Goal: Obtain resource: Obtain resource

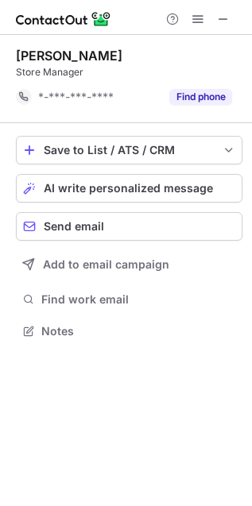
scroll to position [6, 8]
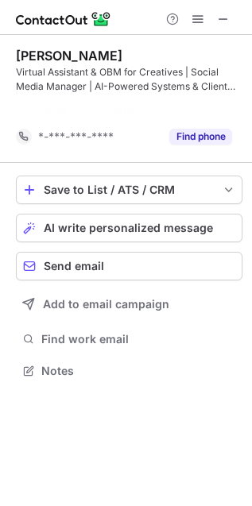
scroll to position [8, 8]
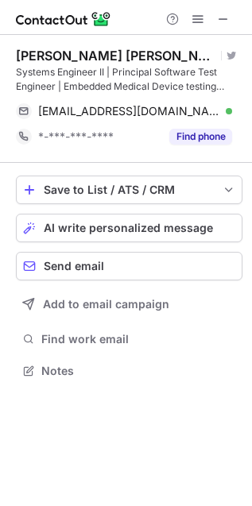
scroll to position [359, 252]
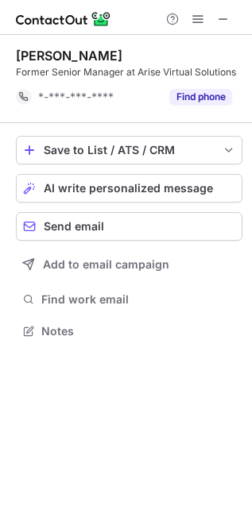
scroll to position [6, 8]
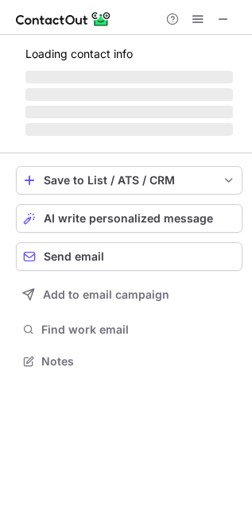
scroll to position [385, 252]
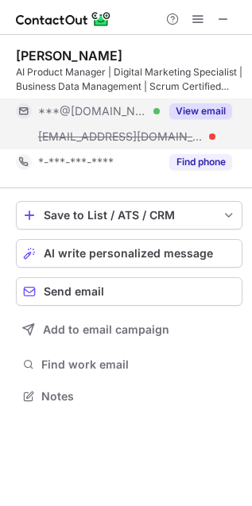
click at [206, 109] on button "View email" at bounding box center [200, 111] width 63 height 16
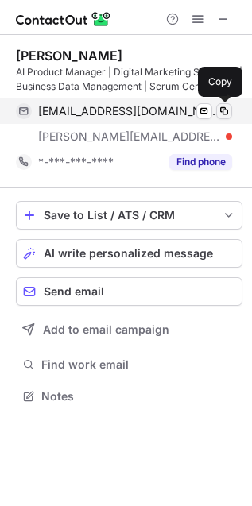
click at [226, 109] on span at bounding box center [224, 111] width 13 height 13
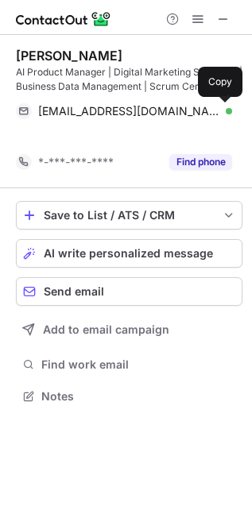
scroll to position [6, 8]
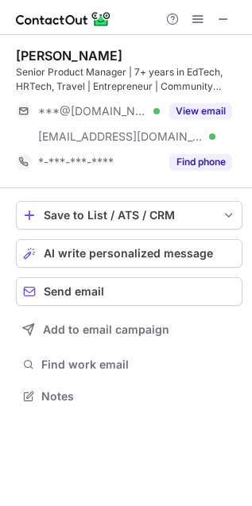
scroll to position [385, 252]
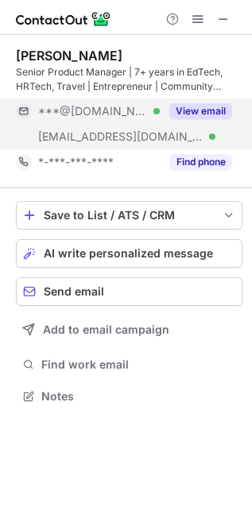
click at [200, 106] on button "View email" at bounding box center [200, 111] width 63 height 16
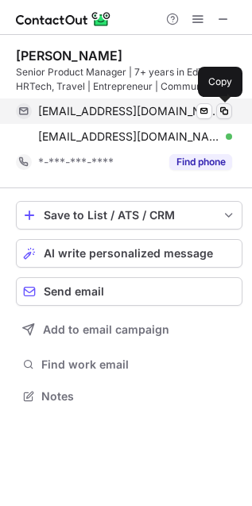
click at [224, 110] on span at bounding box center [224, 111] width 13 height 13
click at [225, 110] on span at bounding box center [224, 111] width 13 height 13
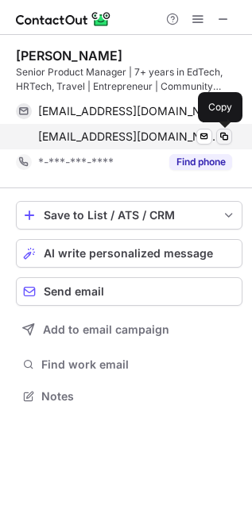
click at [223, 133] on span at bounding box center [224, 136] width 13 height 13
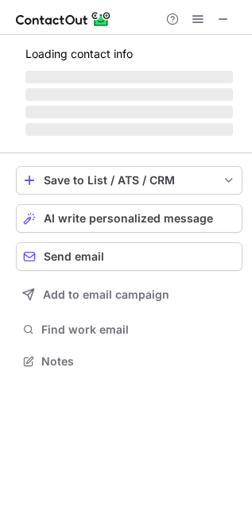
scroll to position [359, 252]
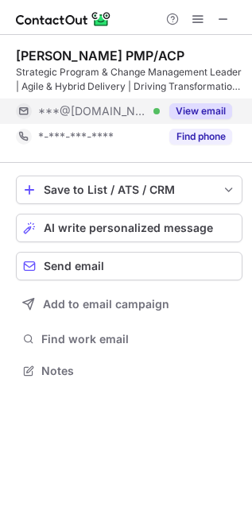
click at [209, 104] on button "View email" at bounding box center [200, 111] width 63 height 16
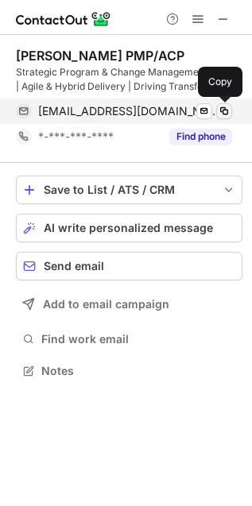
click at [221, 110] on span at bounding box center [224, 111] width 13 height 13
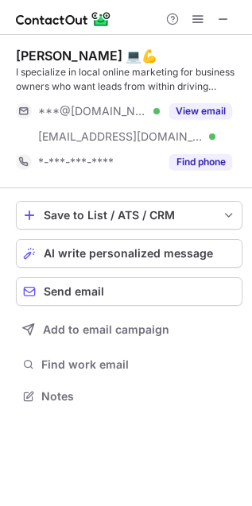
scroll to position [385, 252]
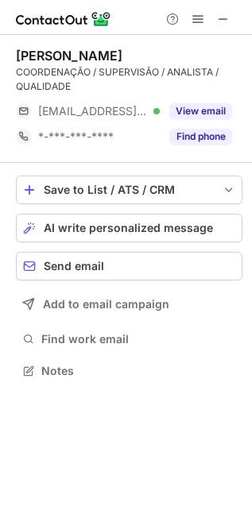
scroll to position [359, 252]
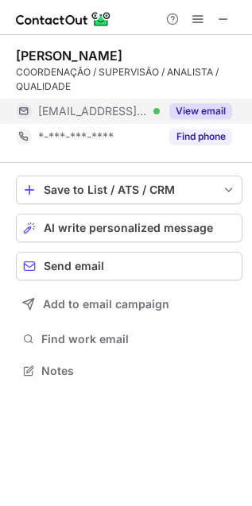
click at [200, 104] on button "View email" at bounding box center [200, 111] width 63 height 16
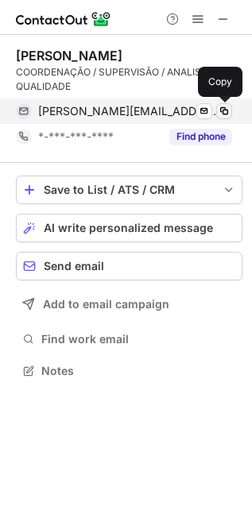
click at [227, 107] on span at bounding box center [224, 111] width 13 height 13
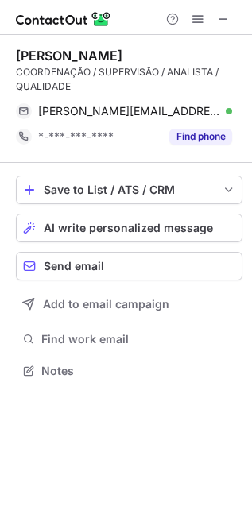
scroll to position [359, 252]
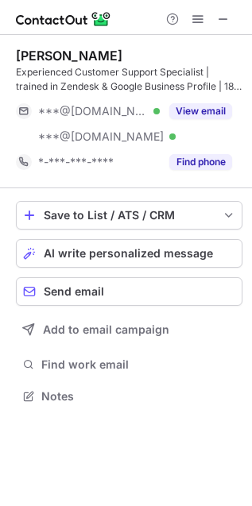
scroll to position [385, 252]
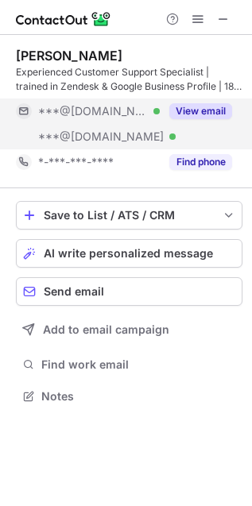
click at [216, 99] on div "View email" at bounding box center [196, 110] width 72 height 25
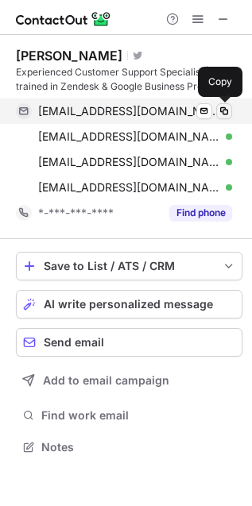
click at [227, 105] on span at bounding box center [224, 111] width 13 height 13
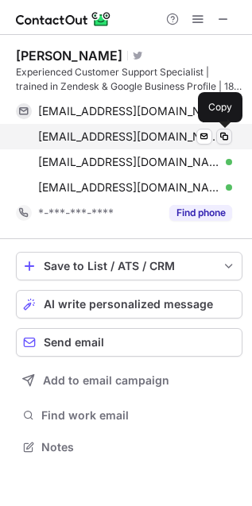
click at [224, 129] on button at bounding box center [224, 137] width 16 height 16
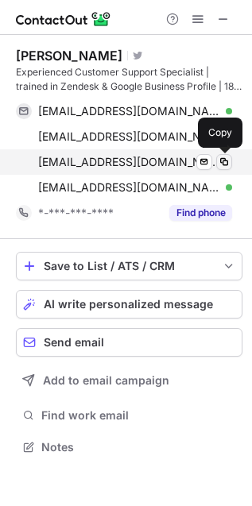
click at [224, 156] on span at bounding box center [224, 162] width 13 height 13
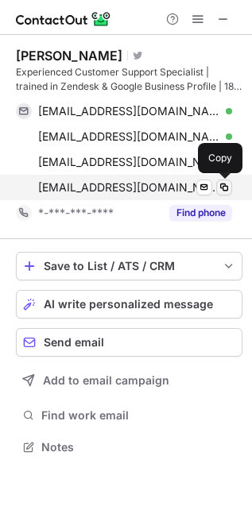
click at [224, 179] on button at bounding box center [224, 187] width 16 height 16
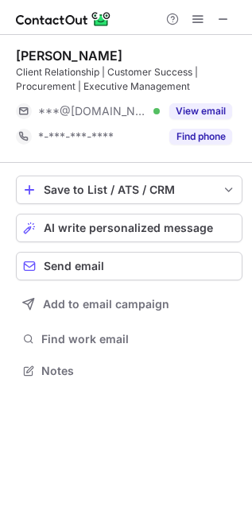
scroll to position [359, 252]
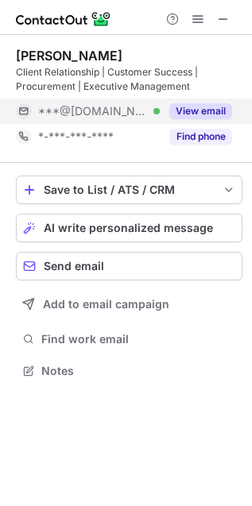
click at [202, 112] on button "View email" at bounding box center [200, 111] width 63 height 16
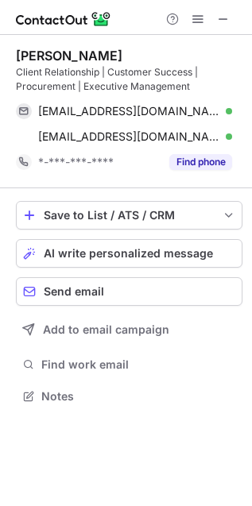
scroll to position [385, 252]
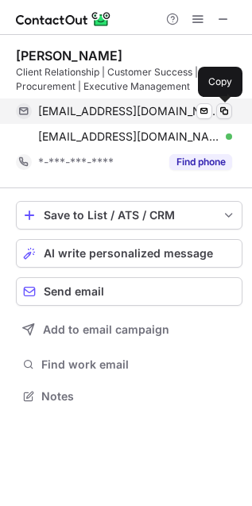
click at [224, 110] on span at bounding box center [224, 111] width 13 height 13
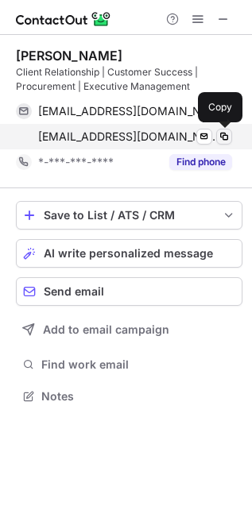
click at [224, 131] on span at bounding box center [224, 136] width 13 height 13
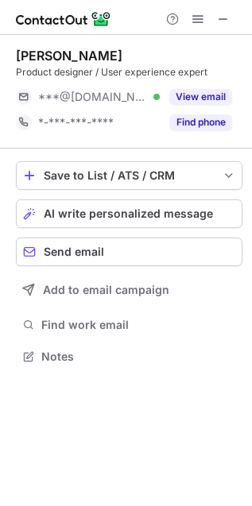
scroll to position [345, 252]
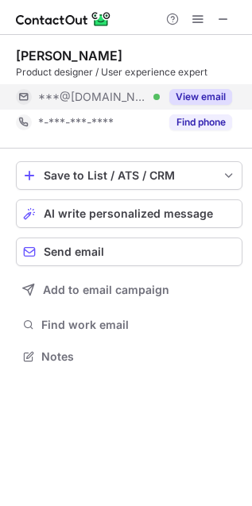
click at [209, 97] on button "View email" at bounding box center [200, 97] width 63 height 16
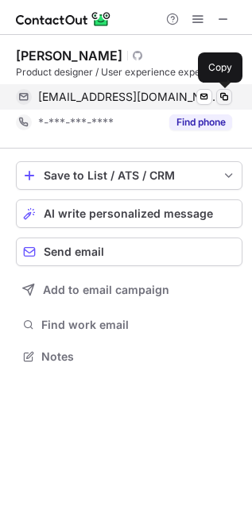
click at [227, 91] on span at bounding box center [224, 97] width 13 height 13
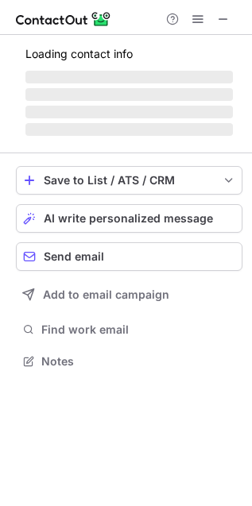
scroll to position [385, 252]
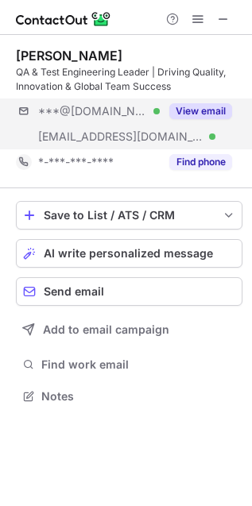
click at [195, 125] on div "***@gmail.com Verified ***@ideahelix.com Verified View email" at bounding box center [129, 123] width 226 height 51
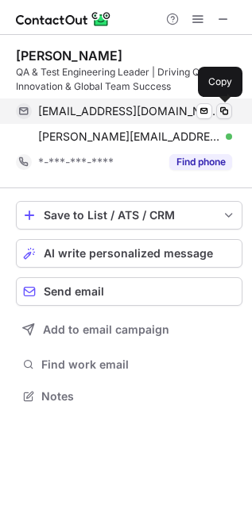
click at [225, 112] on span at bounding box center [224, 111] width 13 height 13
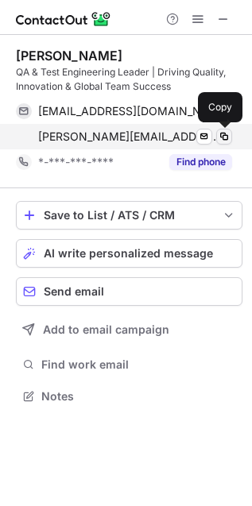
click at [228, 137] on span at bounding box center [224, 136] width 13 height 13
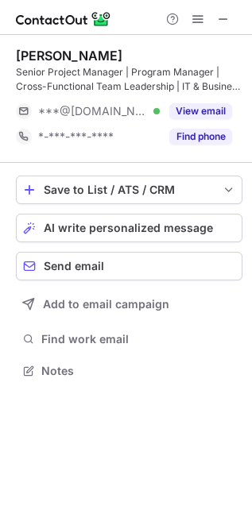
scroll to position [359, 252]
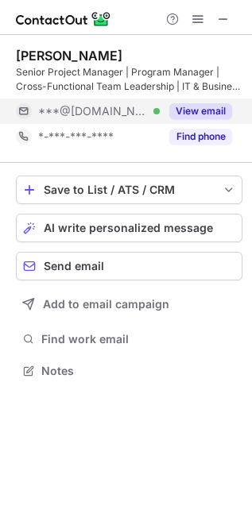
click at [224, 106] on button "View email" at bounding box center [200, 111] width 63 height 16
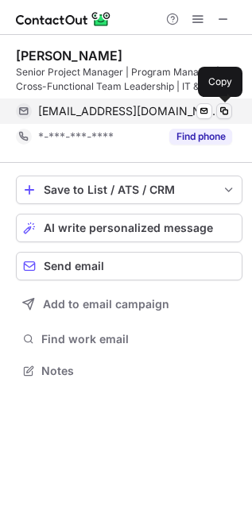
click at [225, 109] on span at bounding box center [224, 111] width 13 height 13
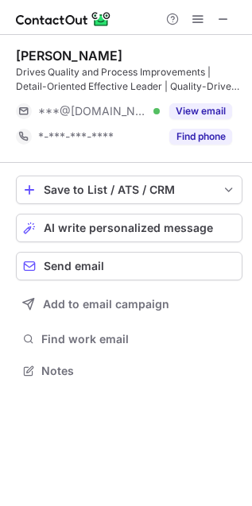
scroll to position [359, 252]
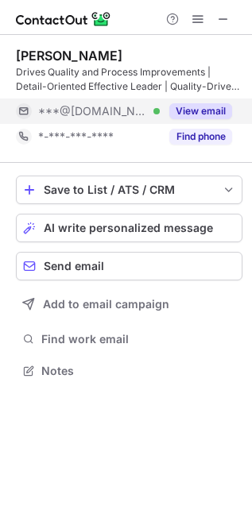
click at [201, 110] on button "View email" at bounding box center [200, 111] width 63 height 16
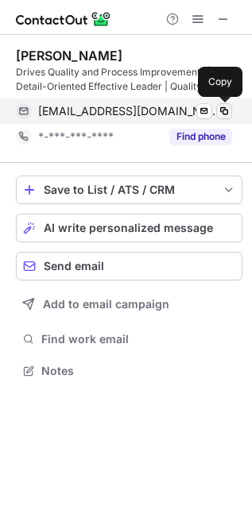
click at [224, 116] on span at bounding box center [224, 111] width 13 height 13
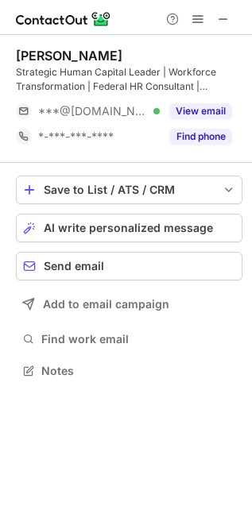
scroll to position [359, 252]
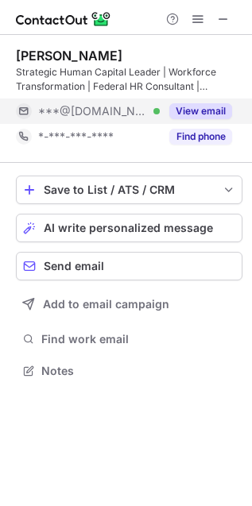
click at [218, 107] on button "View email" at bounding box center [200, 111] width 63 height 16
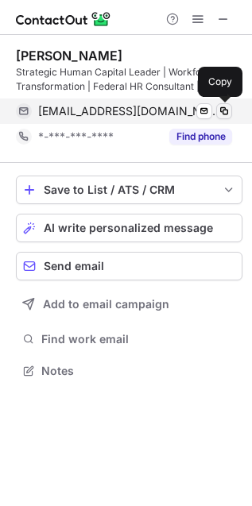
click at [226, 110] on span at bounding box center [224, 111] width 13 height 13
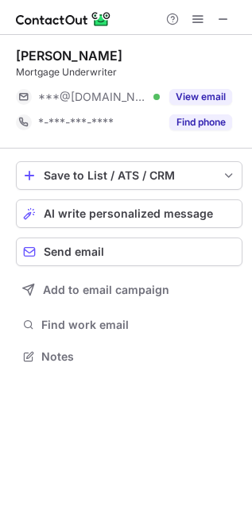
scroll to position [345, 252]
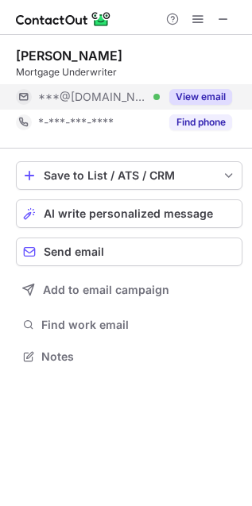
click at [203, 91] on button "View email" at bounding box center [200, 97] width 63 height 16
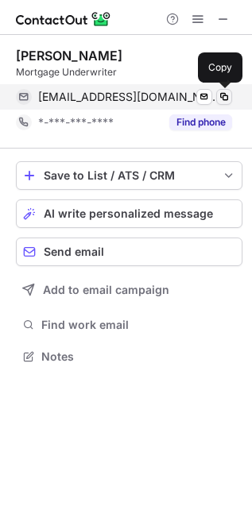
click at [225, 93] on span at bounding box center [224, 97] width 13 height 13
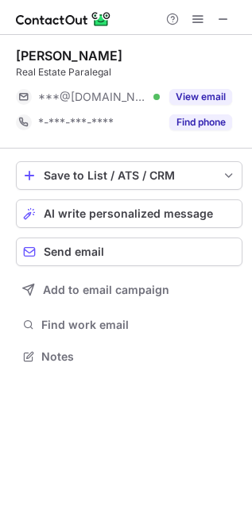
scroll to position [345, 252]
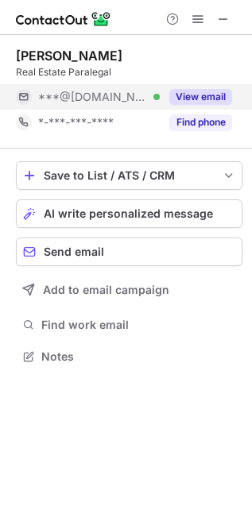
click at [198, 89] on button "View email" at bounding box center [200, 97] width 63 height 16
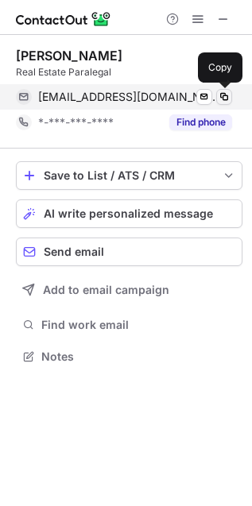
click at [227, 101] on span at bounding box center [224, 97] width 13 height 13
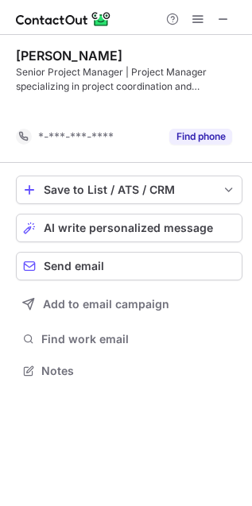
scroll to position [8, 8]
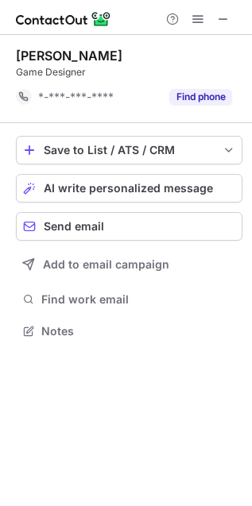
scroll to position [6, 8]
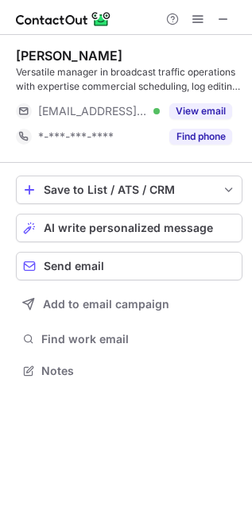
scroll to position [359, 252]
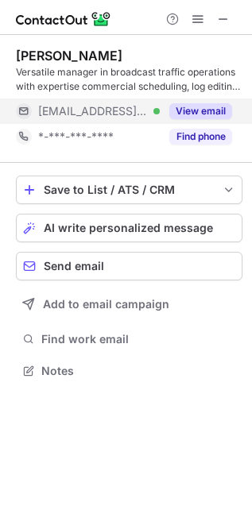
click at [229, 106] on button "View email" at bounding box center [200, 111] width 63 height 16
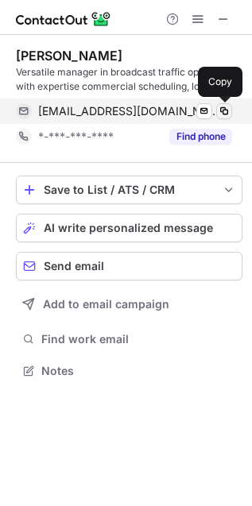
click at [227, 112] on span at bounding box center [224, 111] width 13 height 13
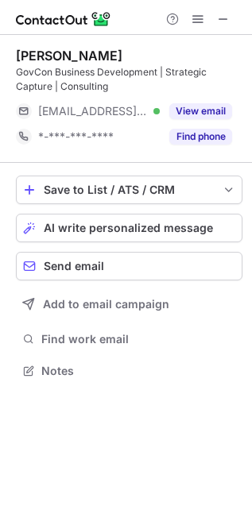
scroll to position [359, 252]
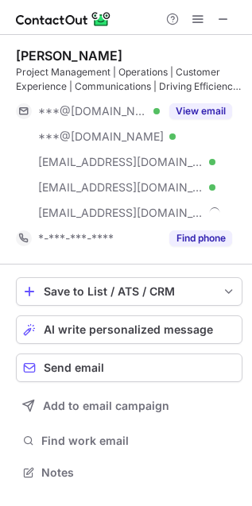
scroll to position [461, 252]
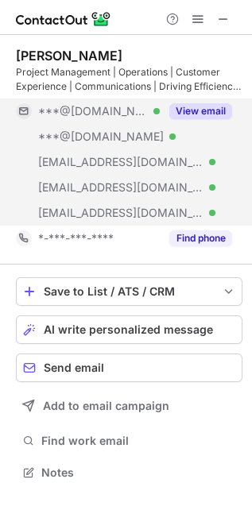
click at [196, 103] on button "View email" at bounding box center [200, 111] width 63 height 16
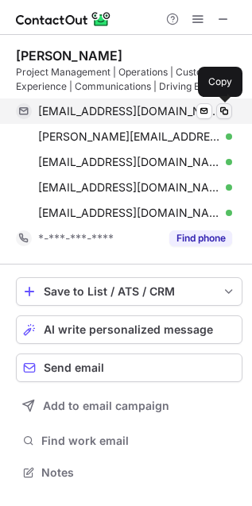
click at [226, 113] on span at bounding box center [224, 111] width 13 height 13
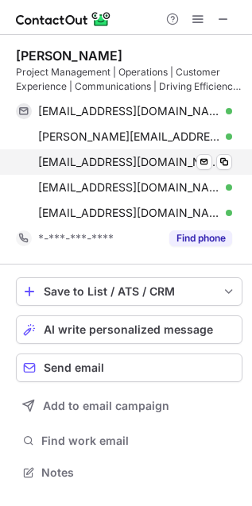
click at [226, 149] on div "sccard@netscape.net Verified Send email Copy" at bounding box center [124, 161] width 216 height 25
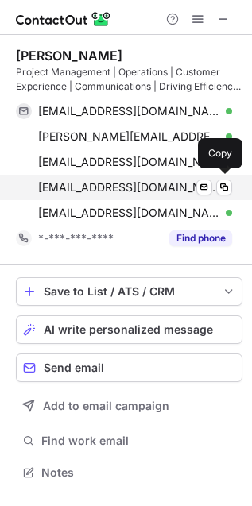
click at [137, 192] on span "quoton14u@cs.com" at bounding box center [129, 187] width 182 height 14
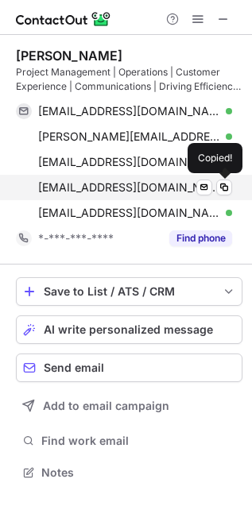
click at [137, 192] on span "quoton14u@cs.com" at bounding box center [129, 187] width 182 height 14
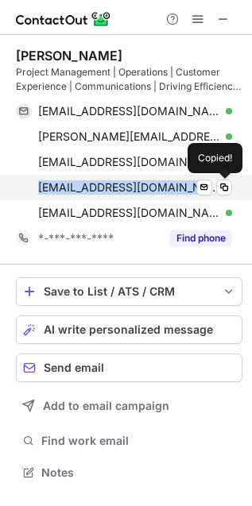
click at [137, 192] on span "quoton14u@cs.com" at bounding box center [129, 187] width 182 height 14
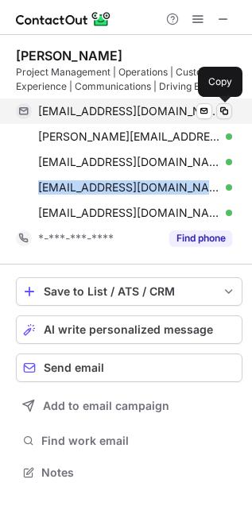
click at [225, 108] on span at bounding box center [224, 111] width 13 height 13
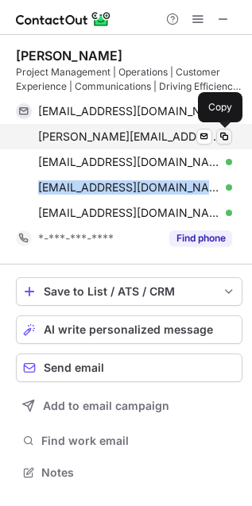
click at [223, 139] on span at bounding box center [224, 136] width 13 height 13
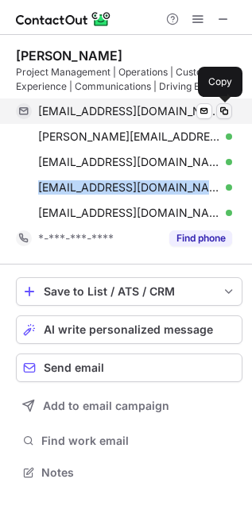
click at [226, 109] on span at bounding box center [224, 111] width 13 height 13
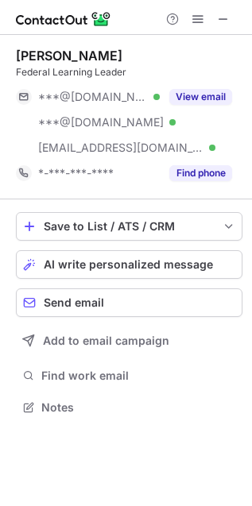
scroll to position [397, 252]
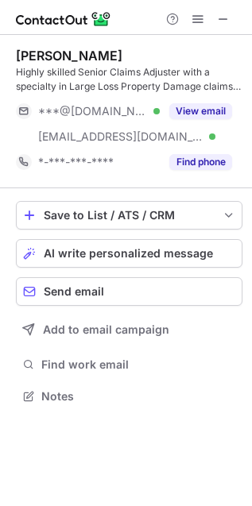
scroll to position [385, 252]
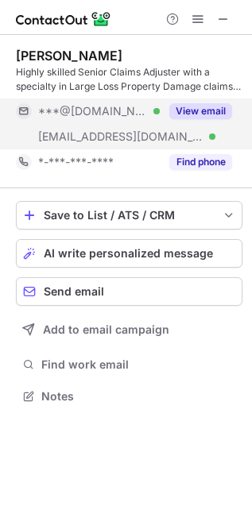
click at [216, 115] on button "View email" at bounding box center [200, 111] width 63 height 16
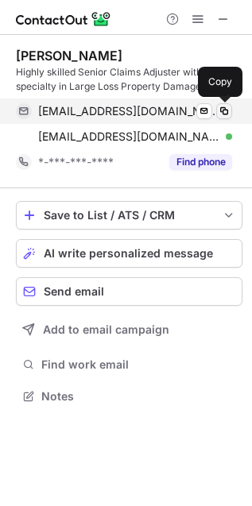
click at [230, 109] on button at bounding box center [224, 111] width 16 height 16
click at [229, 110] on span at bounding box center [224, 111] width 13 height 13
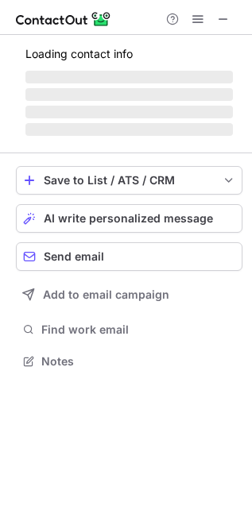
scroll to position [359, 252]
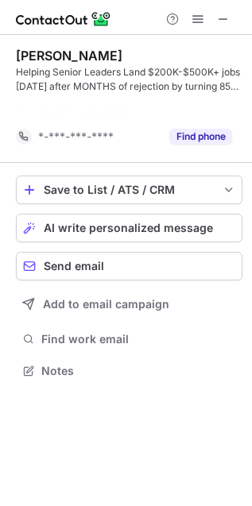
scroll to position [8, 8]
